Goal: Information Seeking & Learning: Learn about a topic

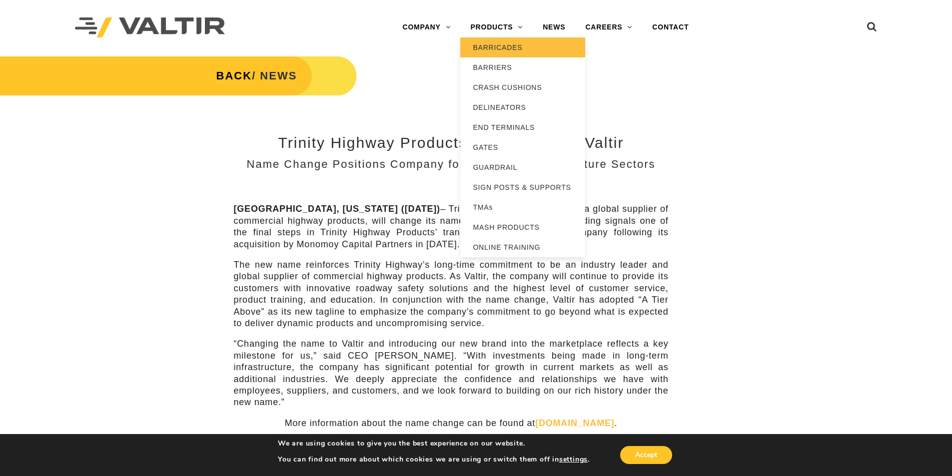
click at [506, 42] on link "BARRICADES" at bounding box center [522, 47] width 125 height 20
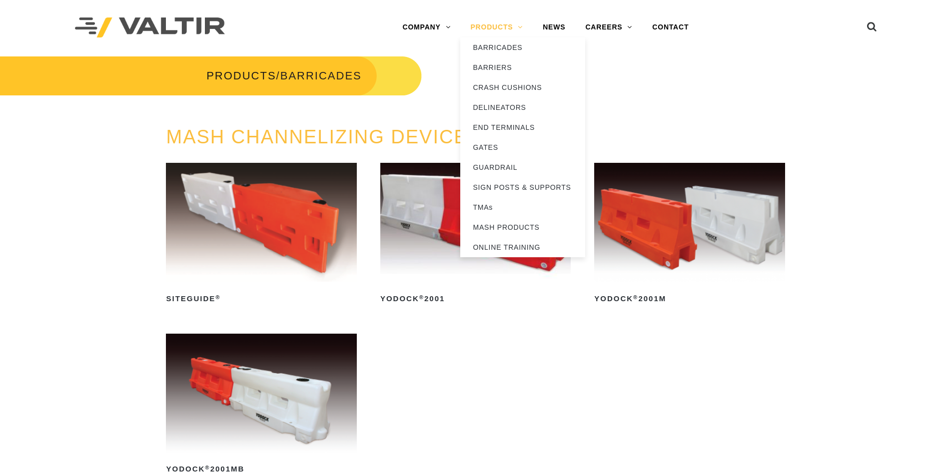
click at [509, 28] on link "PRODUCTS" at bounding box center [496, 27] width 72 height 20
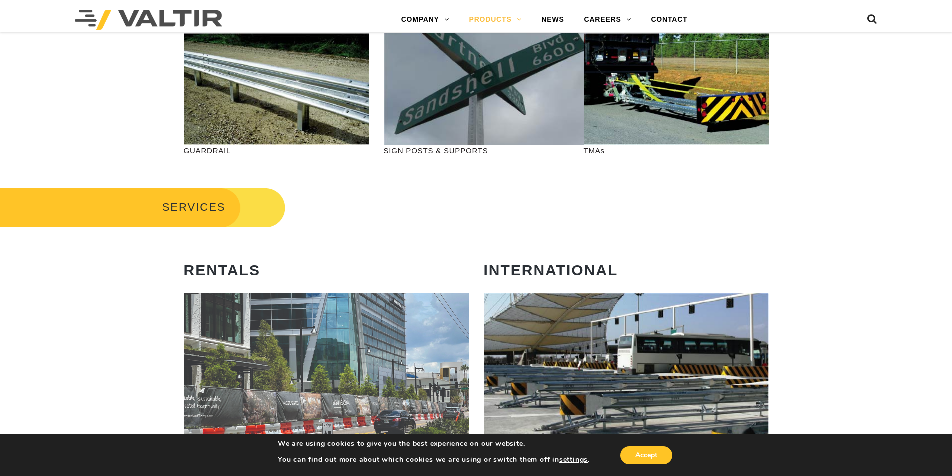
scroll to position [250, 0]
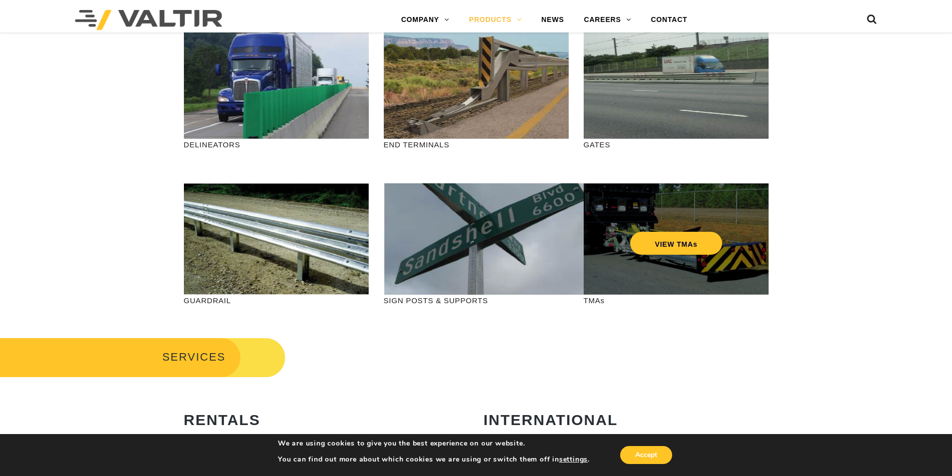
click at [649, 231] on div "VIEW TMAs" at bounding box center [676, 222] width 145 height 33
click at [690, 247] on link "VIEW TMAs" at bounding box center [676, 243] width 92 height 23
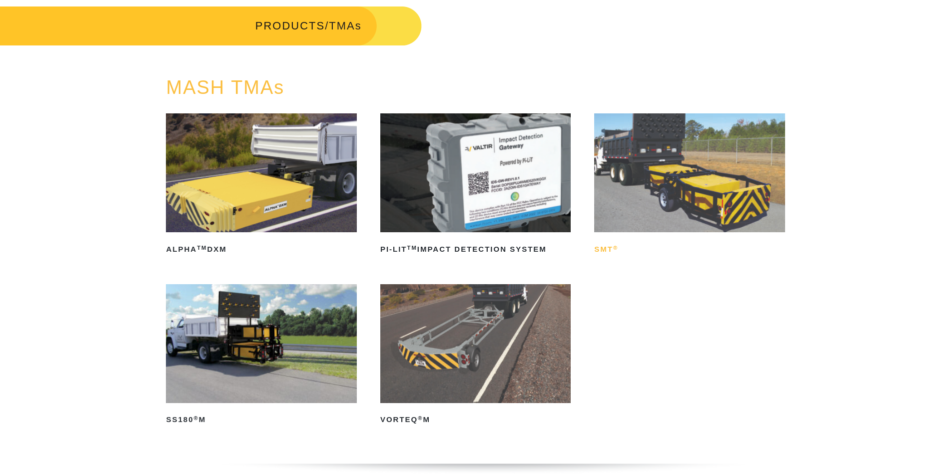
scroll to position [100, 0]
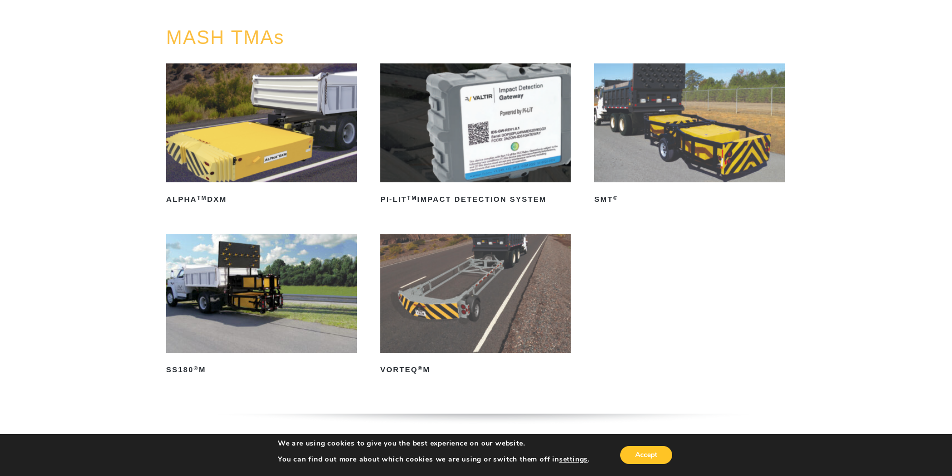
click at [711, 142] on img at bounding box center [689, 122] width 190 height 119
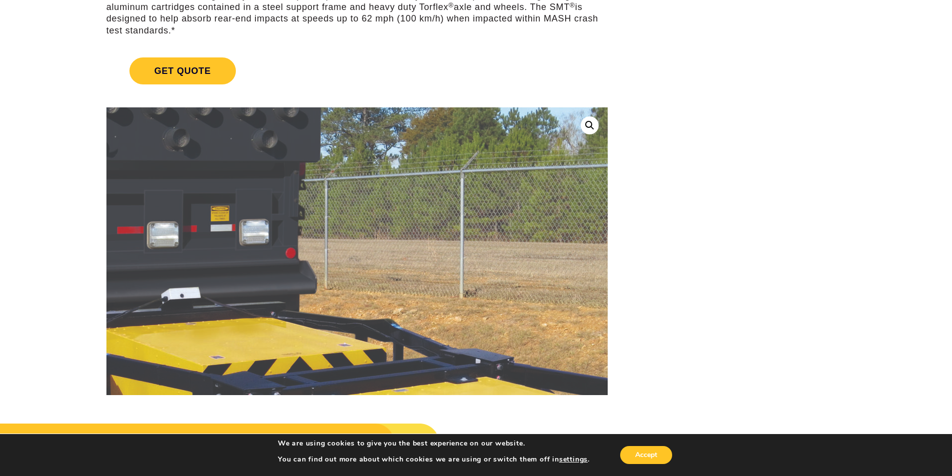
scroll to position [50, 0]
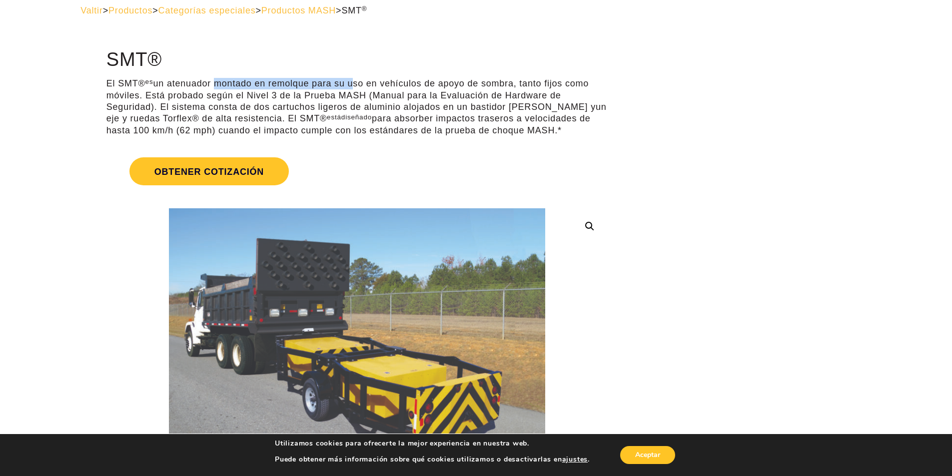
drag, startPoint x: 220, startPoint y: 80, endPoint x: 351, endPoint y: 89, distance: 130.8
click at [351, 89] on p "El SMT® es un atenuador montado en remolque para su uso en vehículos de apoyo d…" at bounding box center [356, 107] width 501 height 58
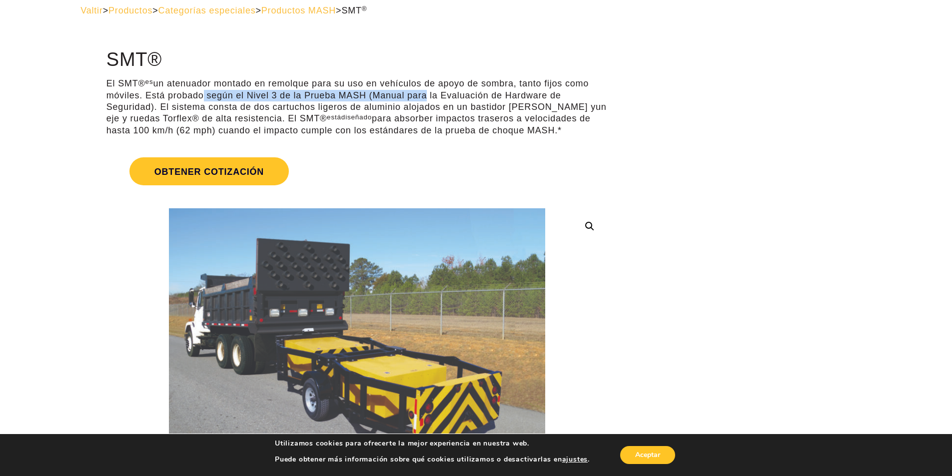
drag, startPoint x: 240, startPoint y: 98, endPoint x: 420, endPoint y: 97, distance: 179.9
click at [420, 97] on font "un atenuador montado en remolque para su uso en vehículos de apoyo de sombra, t…" at bounding box center [350, 94] width 489 height 33
click at [467, 111] on font "un atenuador montado en remolque para su uso en vehículos de apoyo de sombra, t…" at bounding box center [350, 94] width 489 height 33
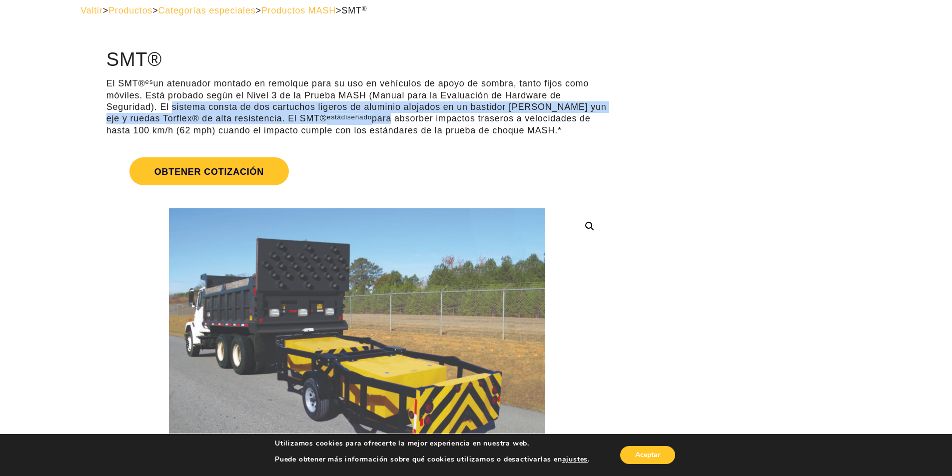
drag, startPoint x: 167, startPoint y: 103, endPoint x: 370, endPoint y: 118, distance: 203.0
click at [370, 118] on p "El SMT® es un atenuador montado en remolque para su uso en vehículos de apoyo d…" at bounding box center [356, 107] width 501 height 58
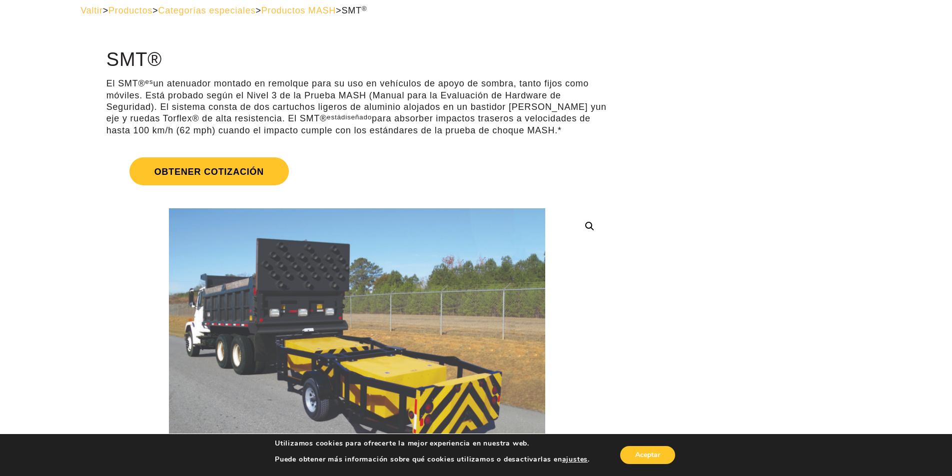
click at [392, 121] on font "para absorber impactos traseros a velocidades de hasta 100 km/h (62 mph) cuando…" at bounding box center [348, 123] width 484 height 21
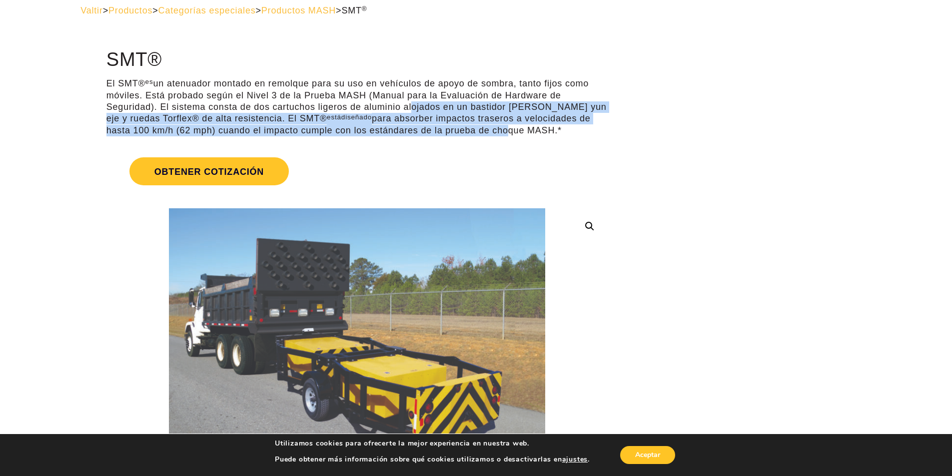
drag, startPoint x: 419, startPoint y: 108, endPoint x: 471, endPoint y: 126, distance: 55.0
click at [471, 126] on p "El SMT® es un atenuador montado en remolque para su uso en vehículos de apoyo d…" at bounding box center [356, 107] width 501 height 58
drag, startPoint x: 530, startPoint y: 126, endPoint x: 539, endPoint y: 138, distance: 14.6
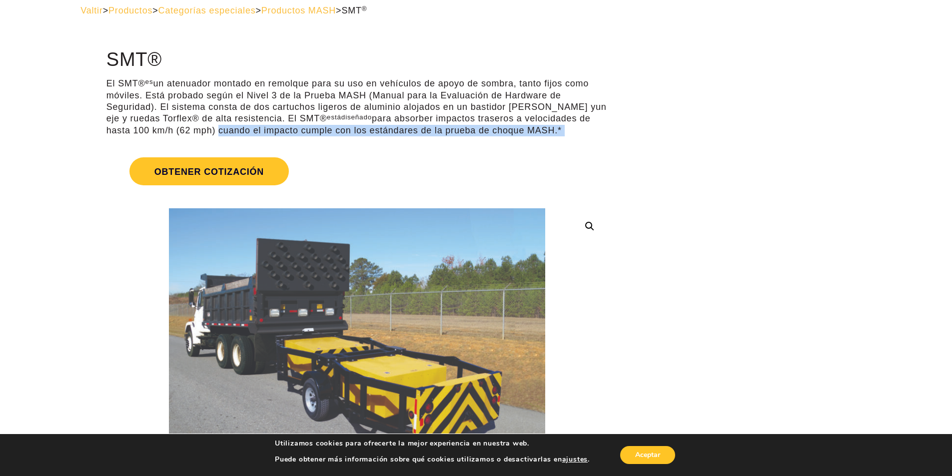
drag, startPoint x: 184, startPoint y: 128, endPoint x: 491, endPoint y: 139, distance: 307.6
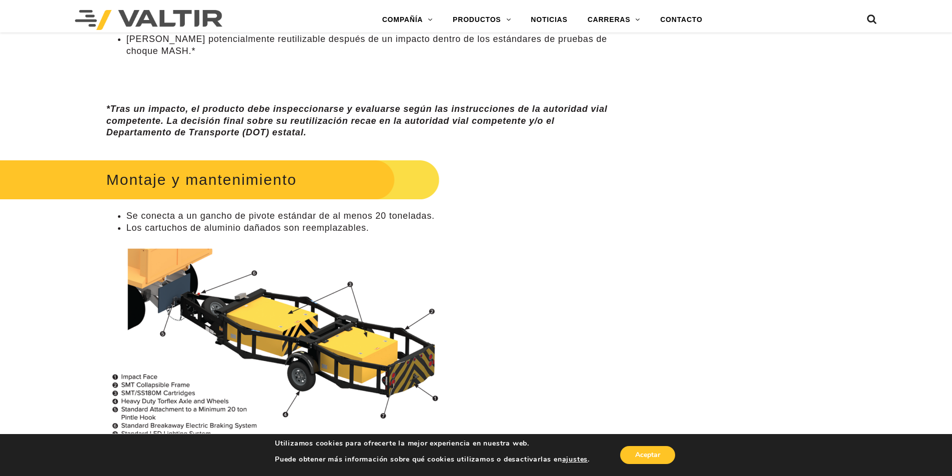
scroll to position [800, 0]
